Goal: Task Accomplishment & Management: Use online tool/utility

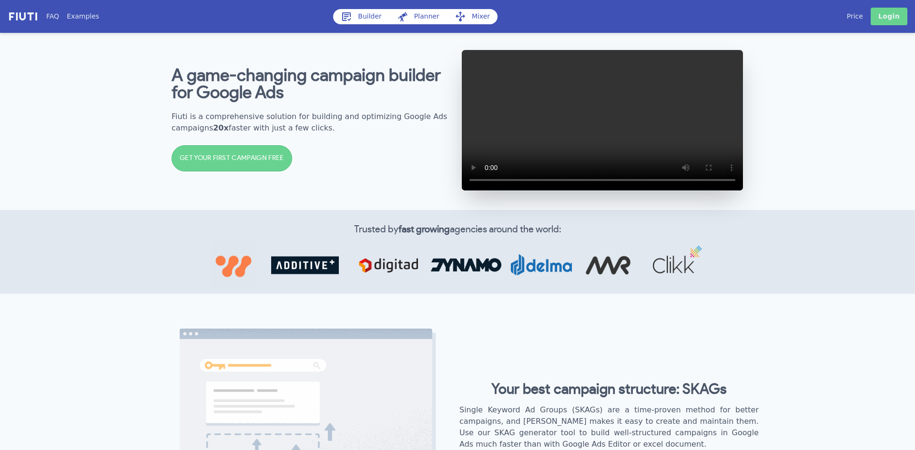
click at [889, 16] on link "Login" at bounding box center [889, 17] width 37 height 18
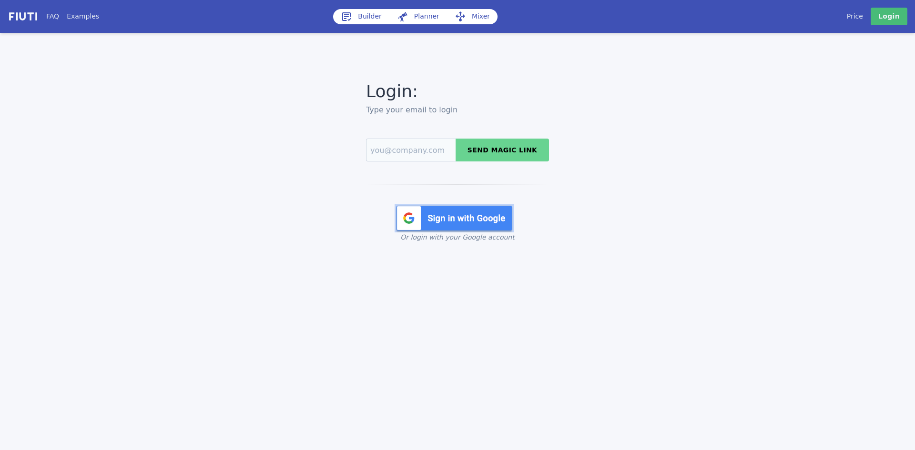
click at [456, 227] on img at bounding box center [454, 218] width 119 height 29
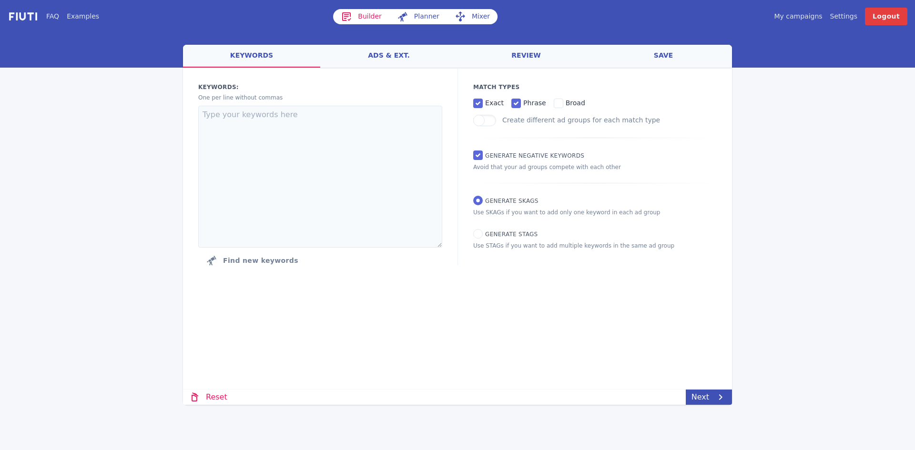
click at [248, 57] on link "keywords" at bounding box center [251, 56] width 137 height 23
click at [802, 19] on link "My campaigns" at bounding box center [798, 16] width 48 height 10
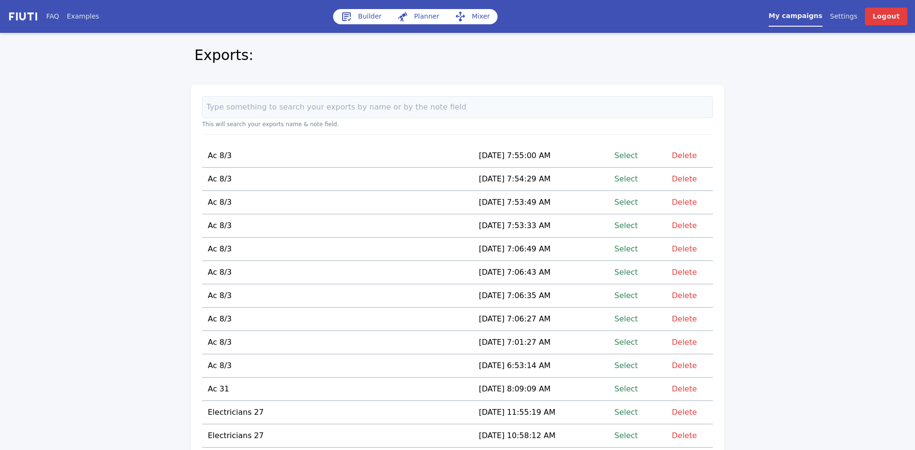
click at [631, 154] on link "Select" at bounding box center [625, 155] width 23 height 13
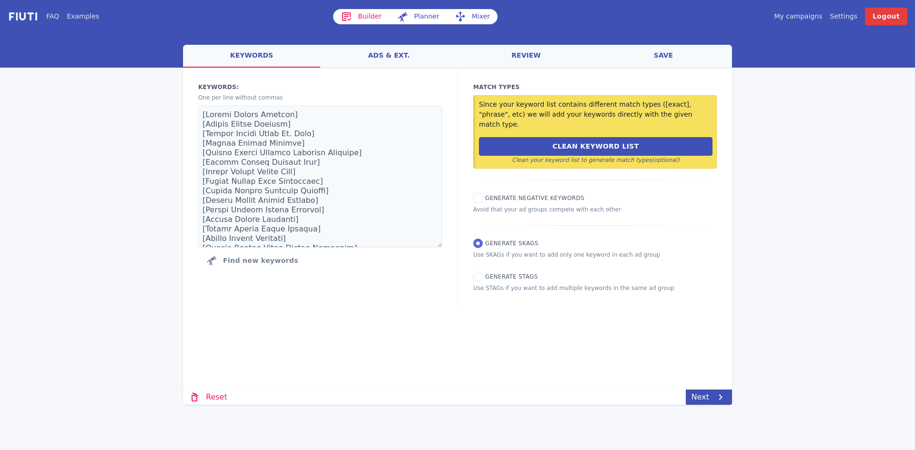
click at [470, 18] on link "Mixer" at bounding box center [472, 16] width 51 height 15
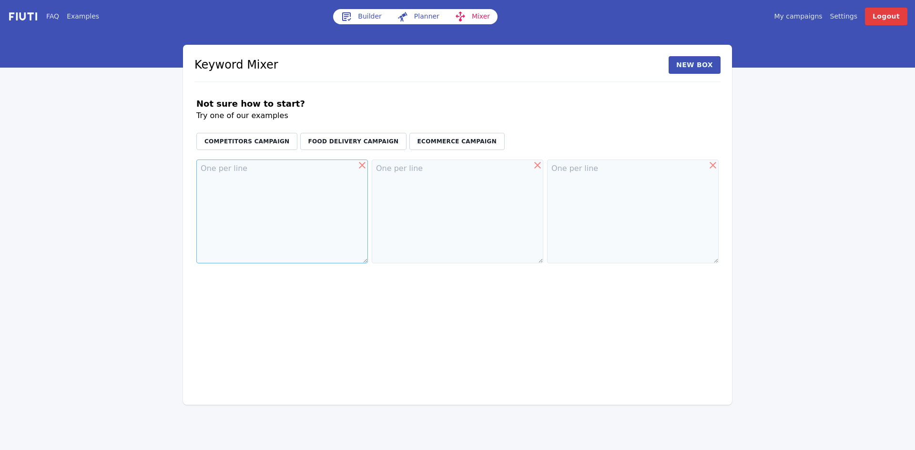
click at [222, 173] on textarea at bounding box center [282, 212] width 172 height 104
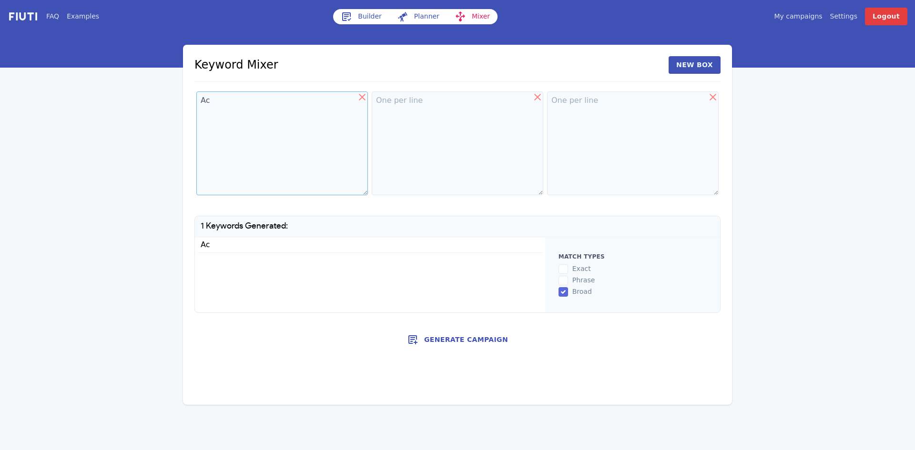
type textarea "Ac"
click at [368, 101] on textarea at bounding box center [282, 144] width 172 height 104
type textarea "Repair"
click at [368, 105] on textarea at bounding box center [282, 144] width 172 height 104
paste textarea "[GEOGRAPHIC_DATA] [GEOGRAPHIC_DATA] [GEOGRAPHIC_DATA][PERSON_NAME] [GEOGRAPHIC_…"
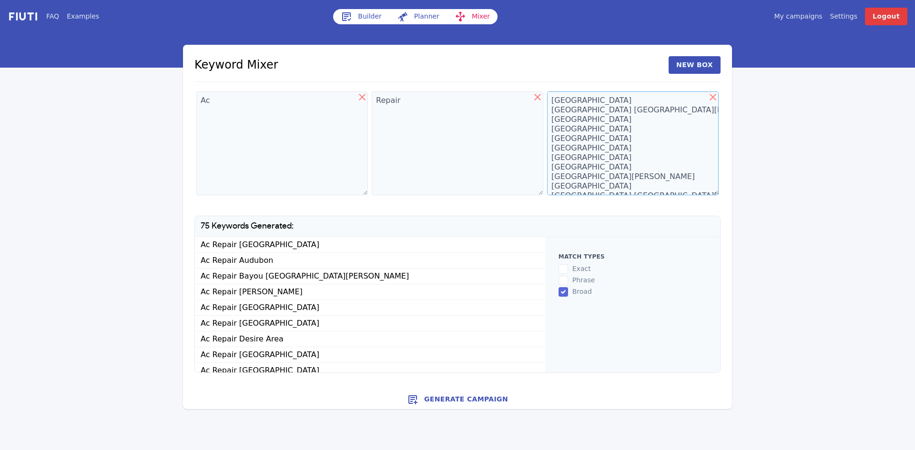
scroll to position [9432, 0]
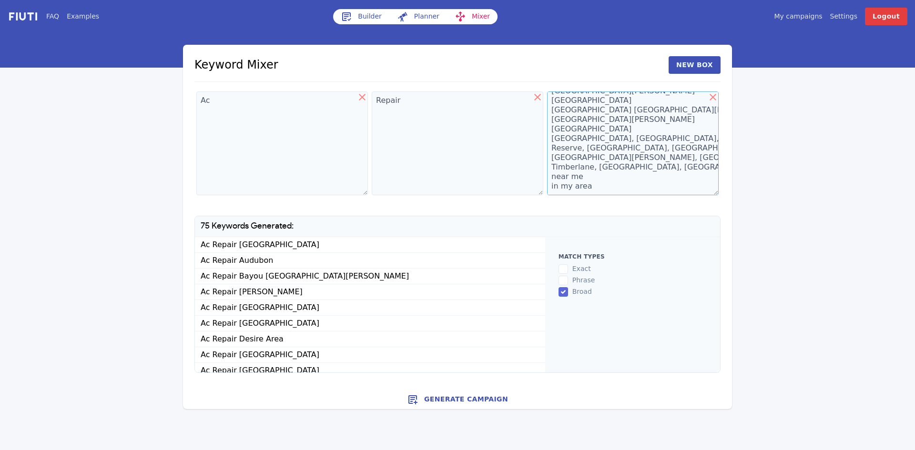
type textarea "[GEOGRAPHIC_DATA] [GEOGRAPHIC_DATA] [GEOGRAPHIC_DATA][PERSON_NAME] [GEOGRAPHIC_…"
click at [231, 99] on textarea "Ac" at bounding box center [282, 144] width 172 height 104
click at [269, 100] on textarea "Ac" at bounding box center [282, 144] width 172 height 104
type textarea "Ac Aie Conditioner Air Condition Central Ac Heater Furnace Emergency Ac Heat Pu…"
click at [368, 100] on textarea "Repair" at bounding box center [282, 144] width 172 height 104
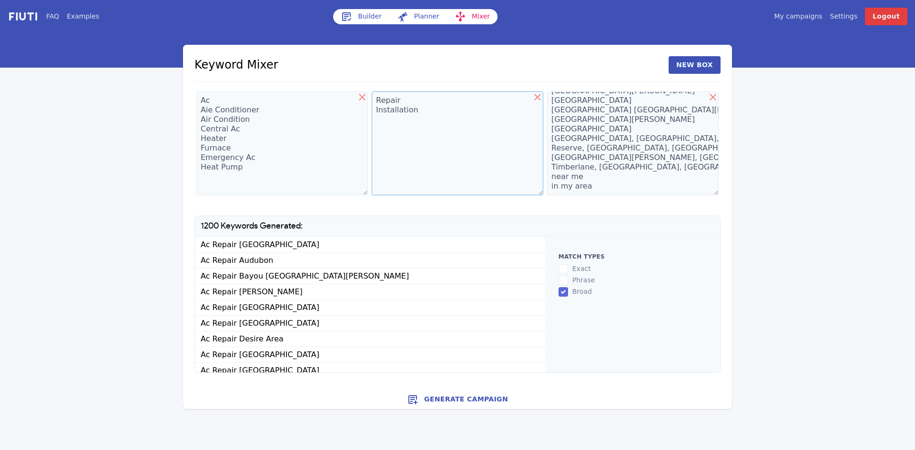
type textarea "Repair Installation"
click at [207, 109] on textarea "Ac Aie Conditioner Air Condition Central Ac Heater Furnace Emergency Ac Heat Pu…" at bounding box center [282, 144] width 172 height 104
click at [206, 113] on textarea "Ac Aie Conditioner Air Condition Central Ac Heater Furnace Emergency Ac Heat Pu…" at bounding box center [282, 144] width 172 height 104
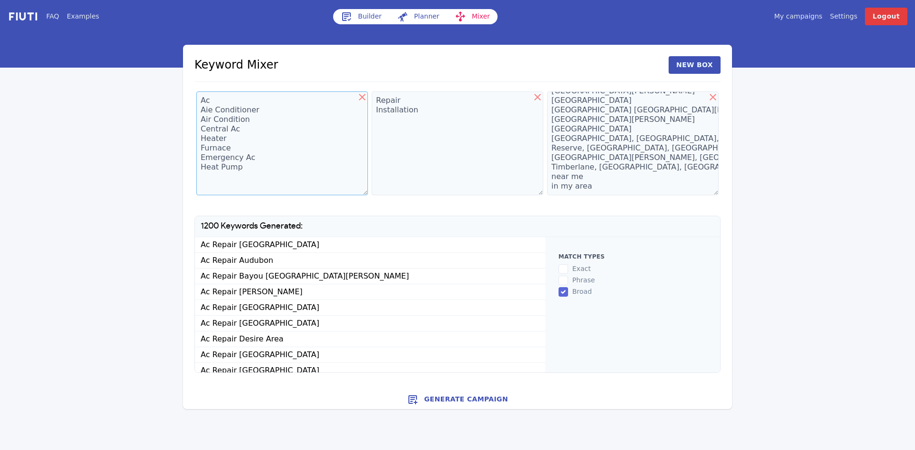
click at [213, 112] on textarea "Ac Aie Conditioner Air Condition Central Ac Heater Furnace Emergency Ac Heat Pu…" at bounding box center [282, 144] width 172 height 104
click at [248, 170] on textarea "Ac Air Conditioner Air Condition Central Ac Heater Furnace Emergency Ac Heat Pu…" at bounding box center [282, 144] width 172 height 104
click at [340, 158] on textarea "Ac Air Conditioner Air Condition Central Ac Heater Furnace Emergency Ac Heat Pu…" at bounding box center [282, 144] width 172 height 104
click at [257, 190] on textarea "Ac Air Conditioner Air Condition Central Ac Heater Furnace Emergency Ac Heat Pu…" at bounding box center [282, 144] width 172 height 104
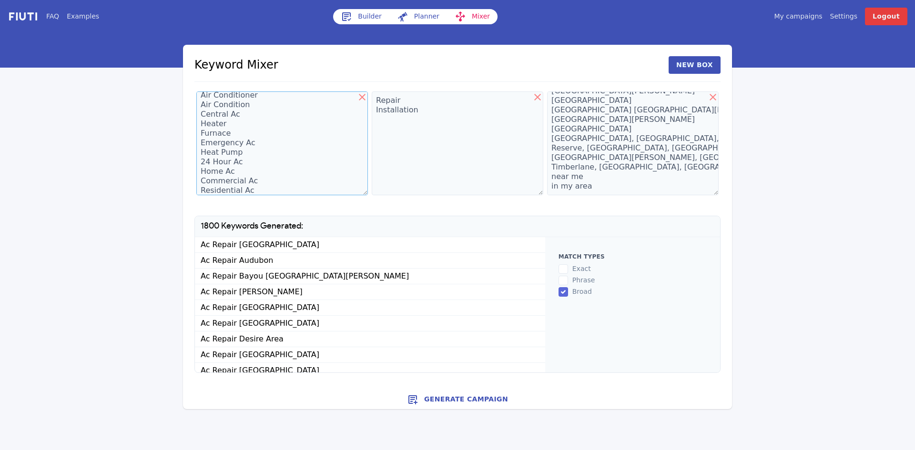
scroll to position [24, 0]
click at [331, 187] on textarea "Ac Air Conditioner Air Condition Central Ac Heater Furnace Emergency Ac Heat Pu…" at bounding box center [282, 144] width 172 height 104
click at [332, 170] on textarea "Ac Air Conditioner Air Condition Central Ac Heater Furnace Emergency Ac Heat Pu…" at bounding box center [282, 144] width 172 height 104
click at [253, 192] on textarea "Ac Air Conditioner Air Condition Central Ac Heater Furnace Emergency Ac Heat Pu…" at bounding box center [282, 144] width 172 height 104
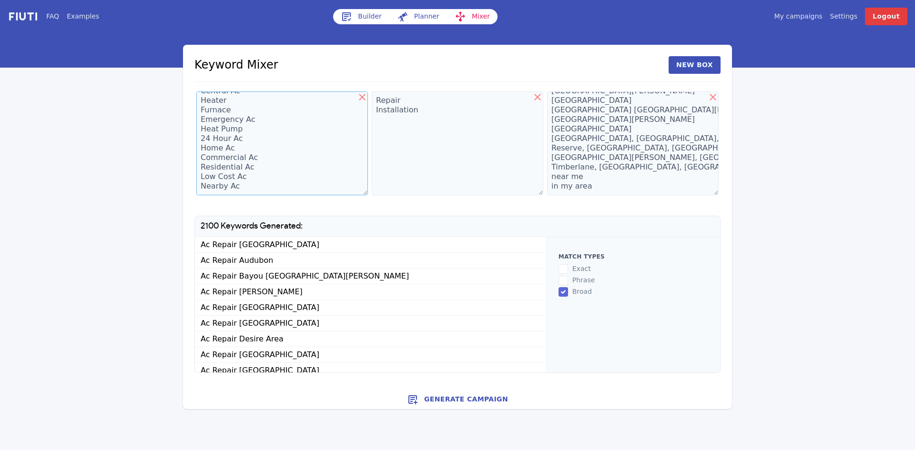
type textarea "Ac Air Conditioner Air Condition Central Ac Heater Furnace Emergency Ac Heat Pu…"
click at [368, 112] on textarea "Repair Installation" at bounding box center [282, 144] width 172 height 104
type textarea "Repair Installation Maintaince"
click at [245, 181] on textarea "Ac Air Conditioner Air Condition Central Ac Heater Furnace Emergency Ac Heat Pu…" at bounding box center [282, 144] width 172 height 104
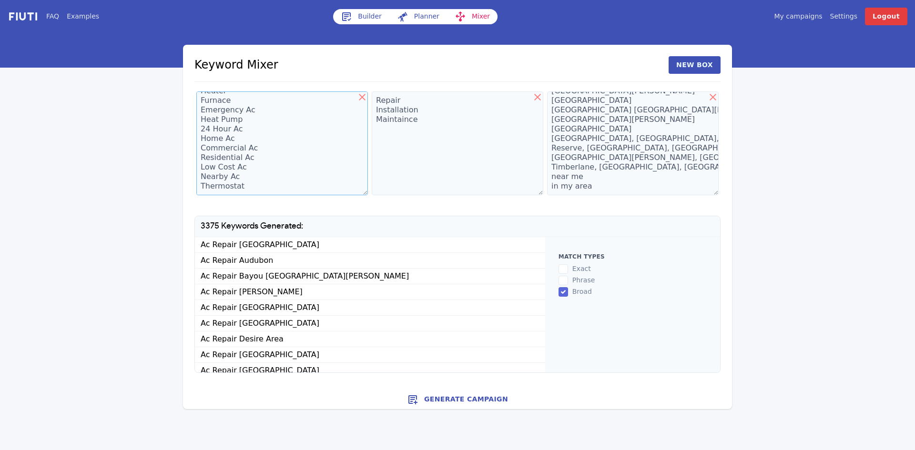
type textarea "Ac Air Conditioner Air Condition Central Ac Heater Furnace Emergency Ac Heat Pu…"
click at [368, 120] on textarea "Repair Installation Maintaince" at bounding box center [282, 144] width 172 height 104
click at [368, 126] on textarea "Repair Installation Maintaince" at bounding box center [282, 144] width 172 height 104
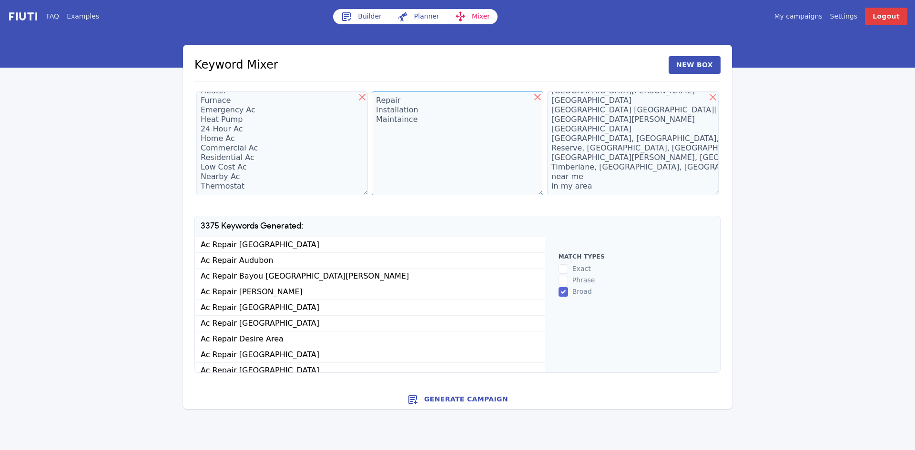
click at [368, 126] on textarea "Repair Installation Maintaince" at bounding box center [282, 144] width 172 height 104
click at [368, 120] on textarea "Repair Installation Maintaince" at bounding box center [282, 144] width 172 height 104
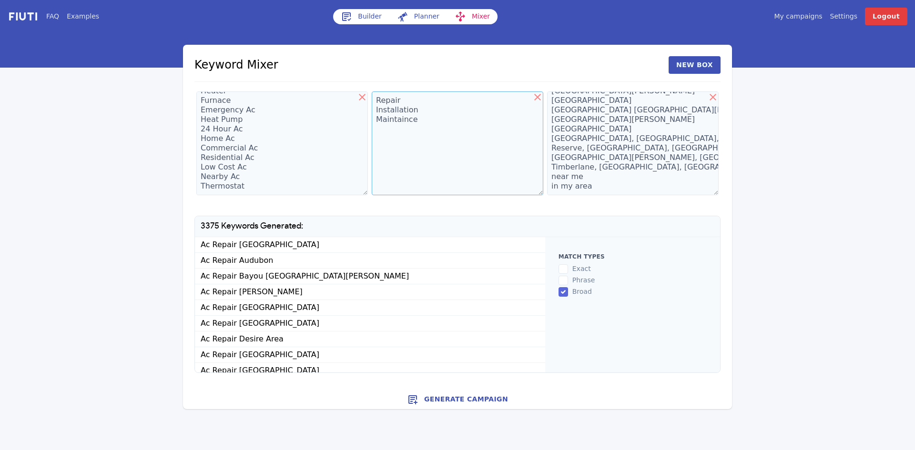
click at [368, 120] on textarea "Repair Installation Maintaince" at bounding box center [282, 144] width 172 height 104
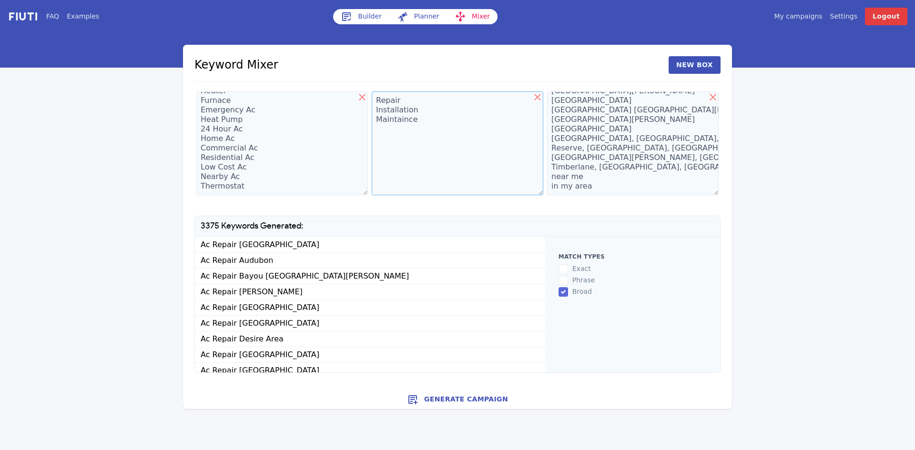
click at [368, 120] on textarea "Repair Installation Maintaince" at bounding box center [282, 144] width 172 height 104
click at [368, 119] on textarea "Repair Installation Maintaince" at bounding box center [282, 144] width 172 height 104
click at [368, 120] on textarea "Repair Installation Maintaince" at bounding box center [282, 144] width 172 height 104
click at [368, 121] on textarea "Repair Installation Maintaince" at bounding box center [282, 144] width 172 height 104
type textarea "Repair Installation Mainte"
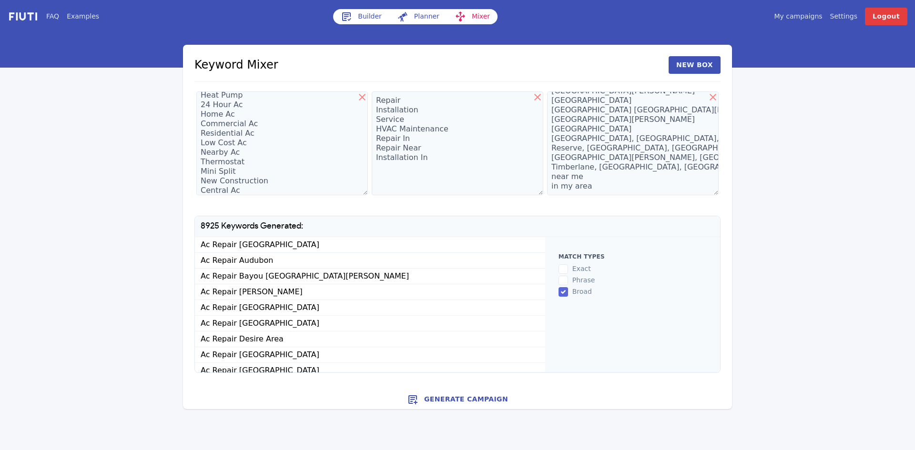
type textarea "Repair Installation Service HVAC Maintenance Repair In Repair Near Installation…"
click at [245, 191] on textarea "Ac Air Conditioner Air Condition Central Ac Heater Furnace Emergency Ac Heat Pu…" at bounding box center [282, 144] width 172 height 104
type textarea "Ac Air Conditioner Air Condition Central Ac Heater Furnace Emergency Ac Heat Pu…"
click at [458, 401] on button "Generate Campaign" at bounding box center [457, 399] width 549 height 19
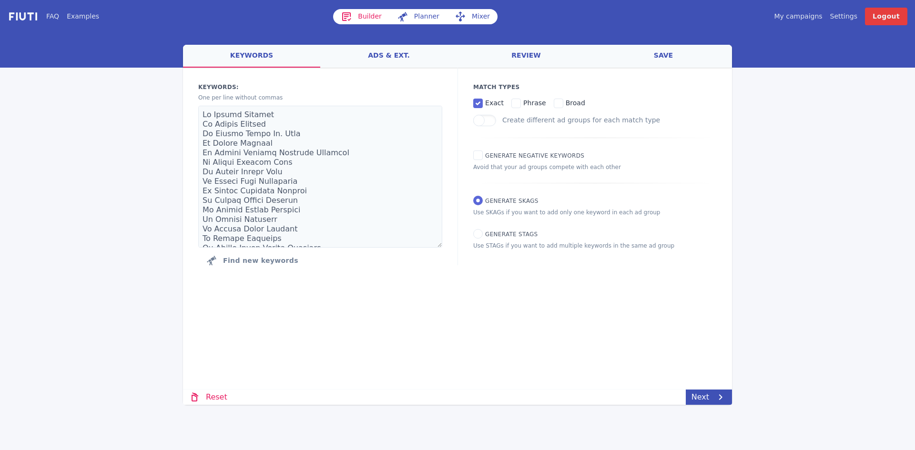
click at [387, 56] on link "ads & ext." at bounding box center [388, 56] width 137 height 23
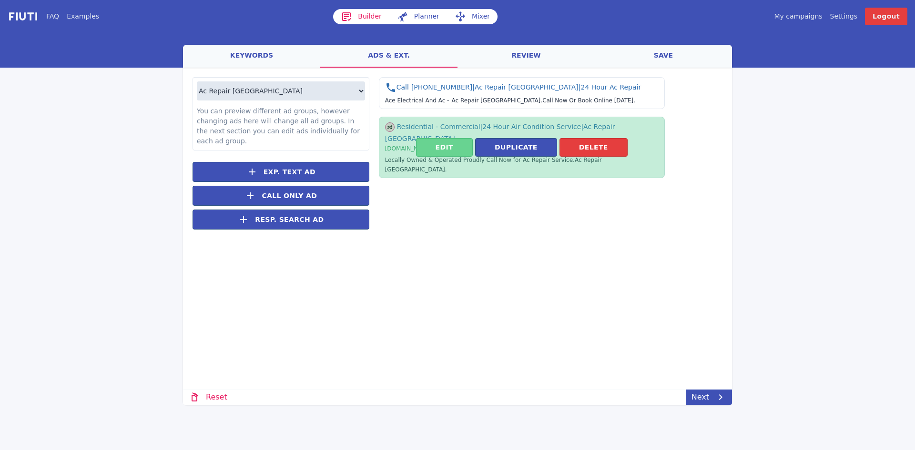
click at [438, 138] on button "Edit" at bounding box center [444, 147] width 57 height 19
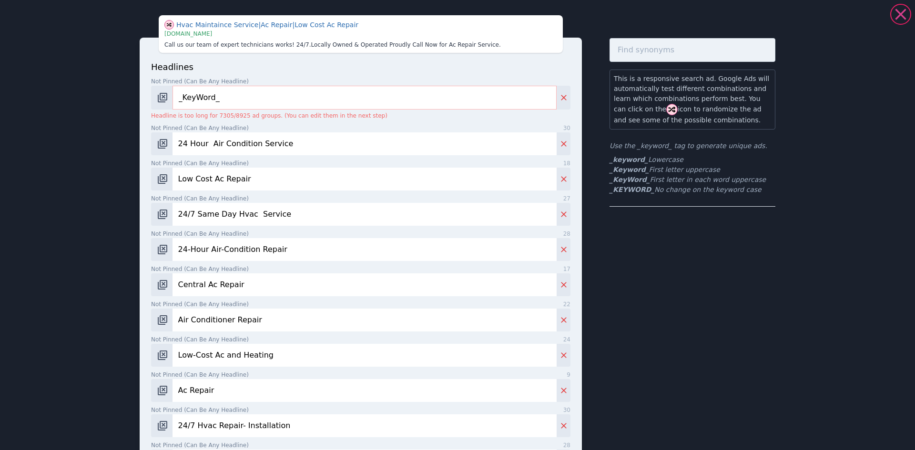
click at [897, 14] on icon at bounding box center [900, 14] width 19 height 19
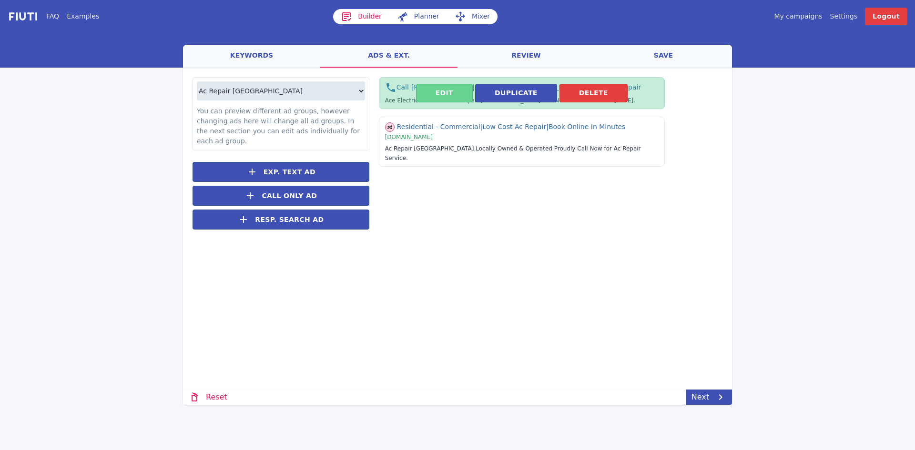
click at [444, 95] on button "Edit" at bounding box center [444, 93] width 57 height 19
select select "US"
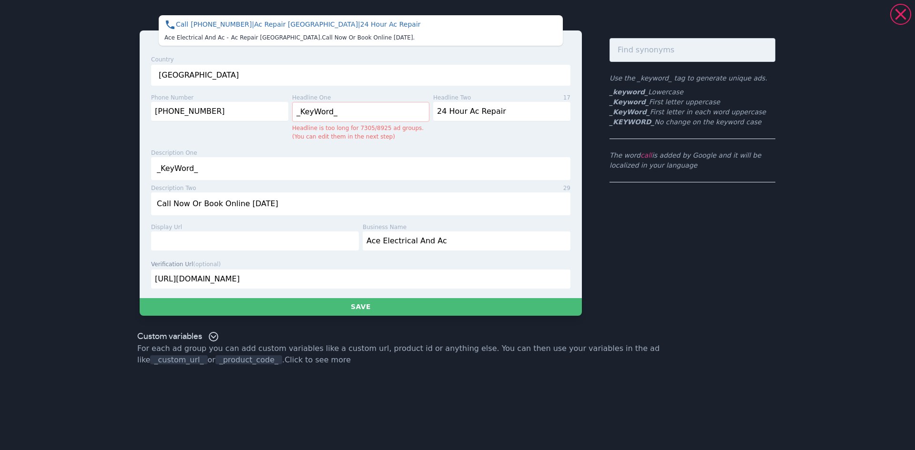
click at [444, 95] on p "headline two" at bounding box center [452, 97] width 38 height 9
click at [903, 13] on icon at bounding box center [900, 14] width 19 height 19
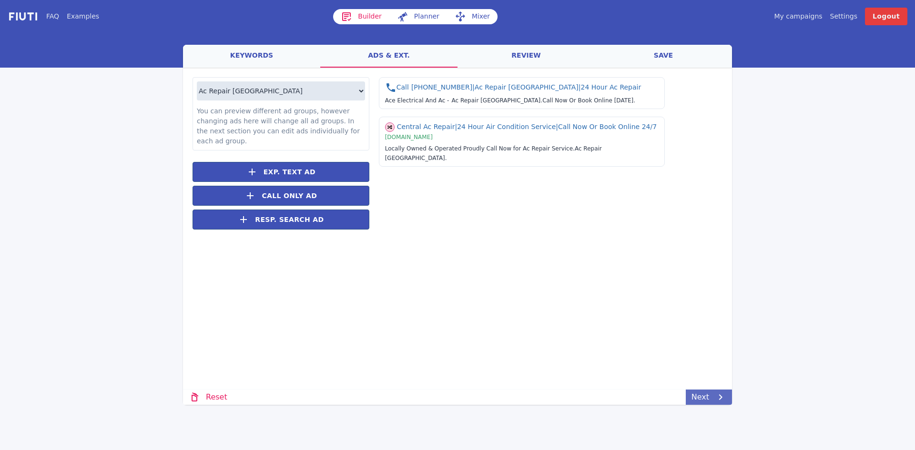
click at [702, 400] on link "Next" at bounding box center [709, 397] width 46 height 15
click at [664, 54] on link "save" at bounding box center [663, 56] width 137 height 23
click at [662, 58] on link "save" at bounding box center [663, 56] width 137 height 23
click at [664, 57] on link "save" at bounding box center [663, 56] width 137 height 23
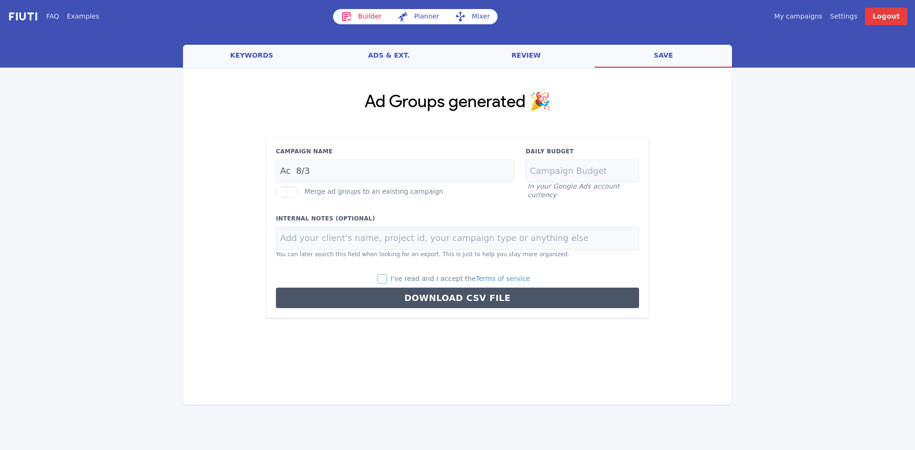
click at [387, 280] on input "I've read and I accept the Terms of service" at bounding box center [382, 280] width 10 height 10
checkbox input "true"
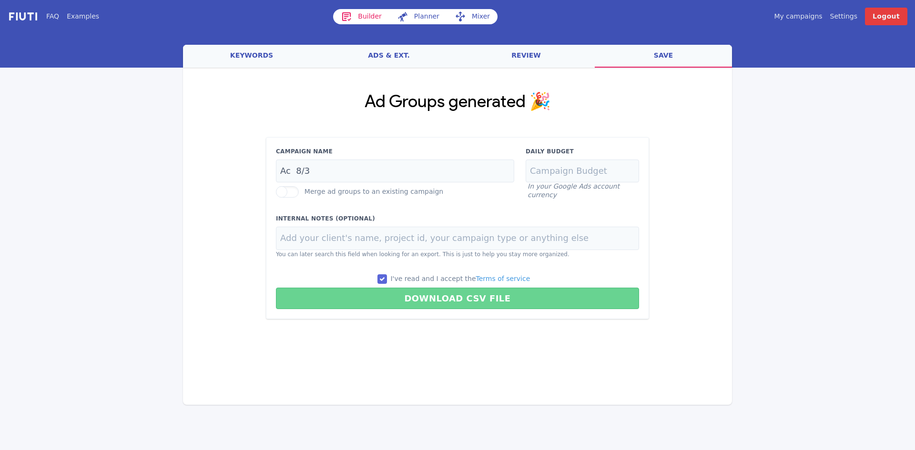
click at [457, 295] on button "Download CSV File" at bounding box center [457, 298] width 363 height 21
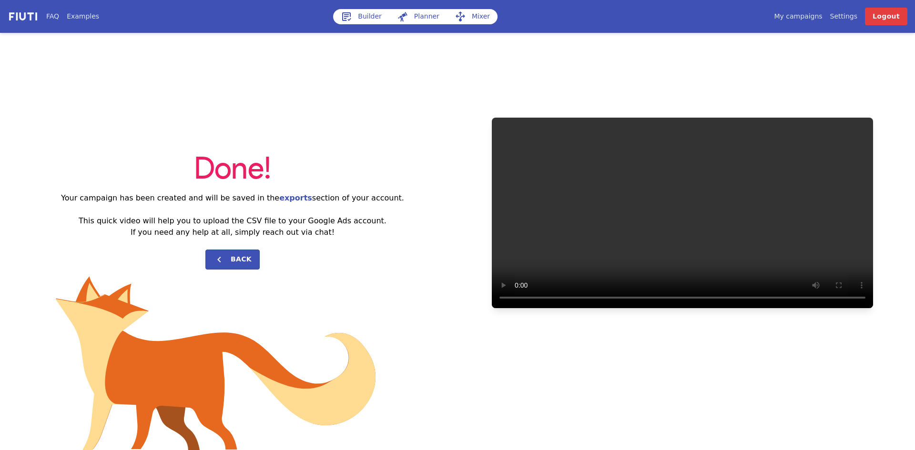
click at [803, 17] on link "My campaigns" at bounding box center [798, 16] width 48 height 10
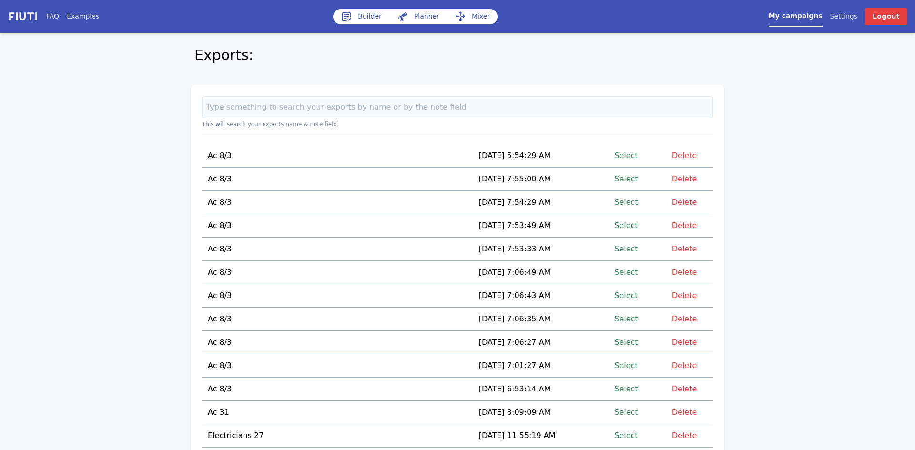
click at [631, 154] on link "Select" at bounding box center [625, 155] width 23 height 13
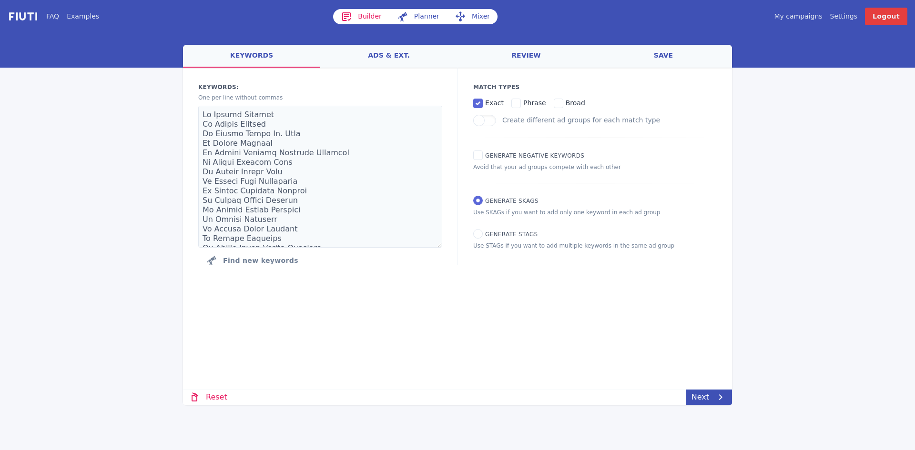
click at [244, 55] on link "keywords" at bounding box center [251, 56] width 137 height 23
click at [663, 56] on link "save" at bounding box center [663, 56] width 137 height 23
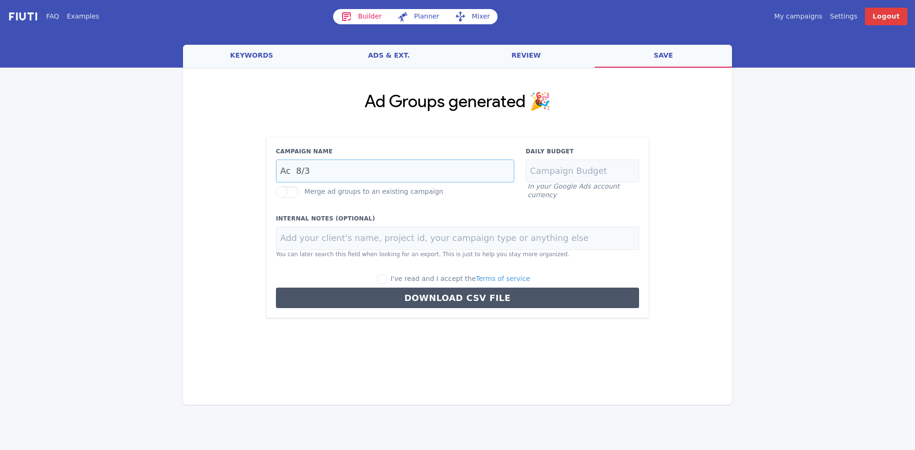
click at [310, 171] on input "Ac 8/3" at bounding box center [395, 171] width 238 height 23
type input "Ac 8/19"
click at [387, 277] on input "I've read and I accept the Terms of service" at bounding box center [382, 280] width 10 height 10
checkbox input "true"
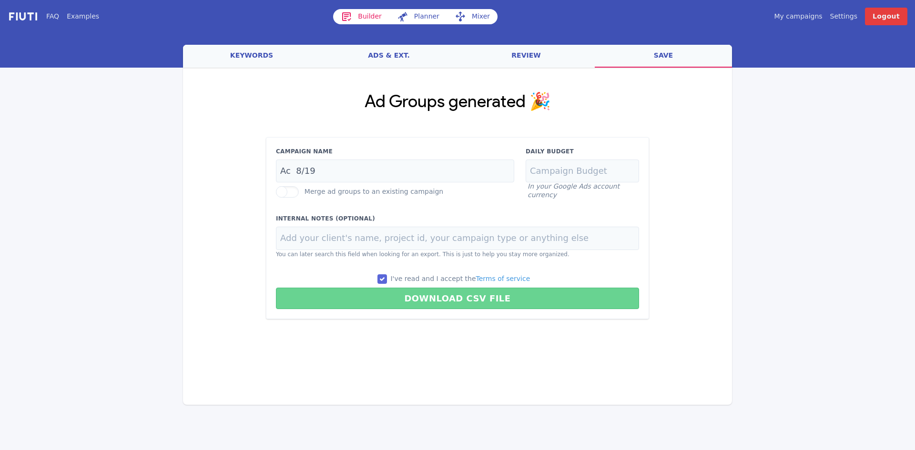
click at [450, 297] on button "Download CSV File" at bounding box center [457, 298] width 363 height 21
